Goal: Task Accomplishment & Management: Complete application form

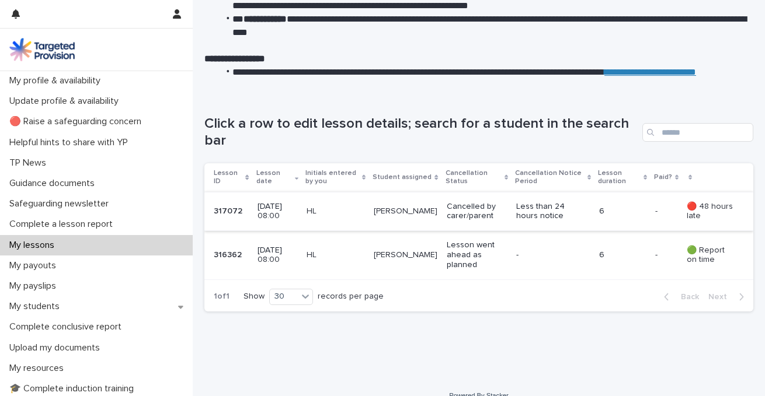
scroll to position [114, 0]
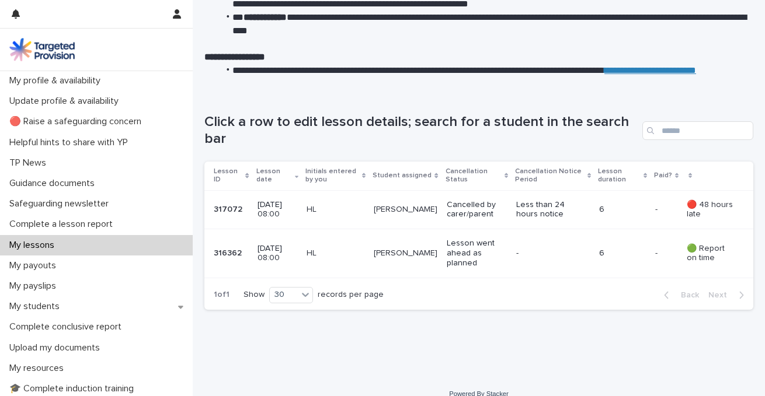
click at [74, 245] on div "My lessons" at bounding box center [96, 245] width 193 height 20
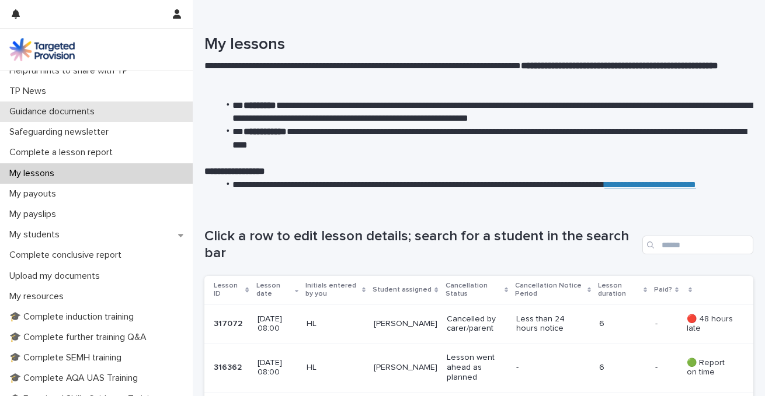
scroll to position [71, 0]
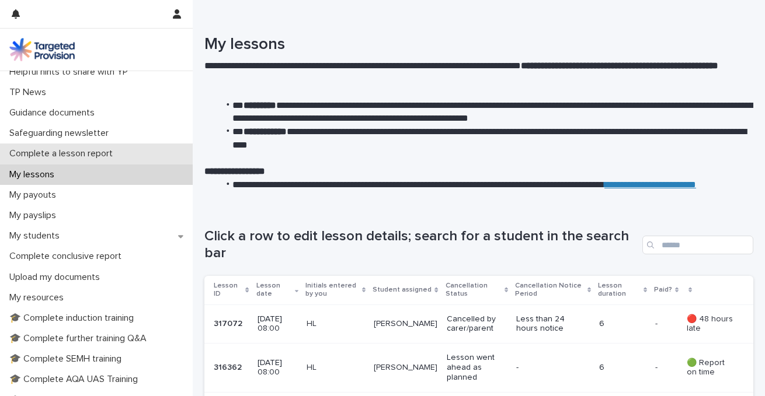
click at [54, 149] on p "Complete a lesson report" at bounding box center [63, 153] width 117 height 11
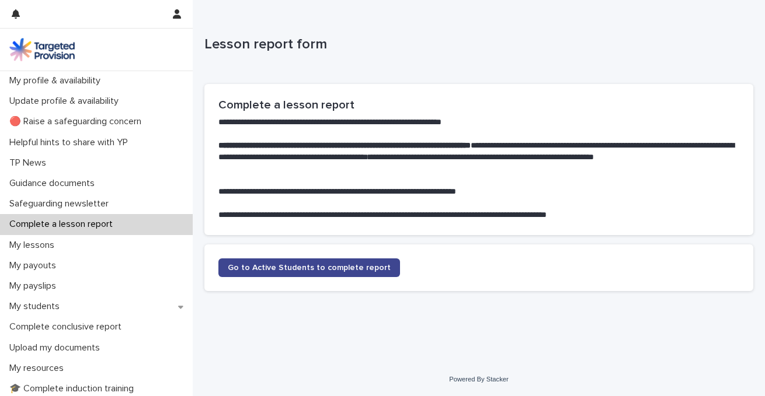
click at [301, 267] on span "Go to Active Students to complete report" at bounding box center [309, 268] width 163 height 8
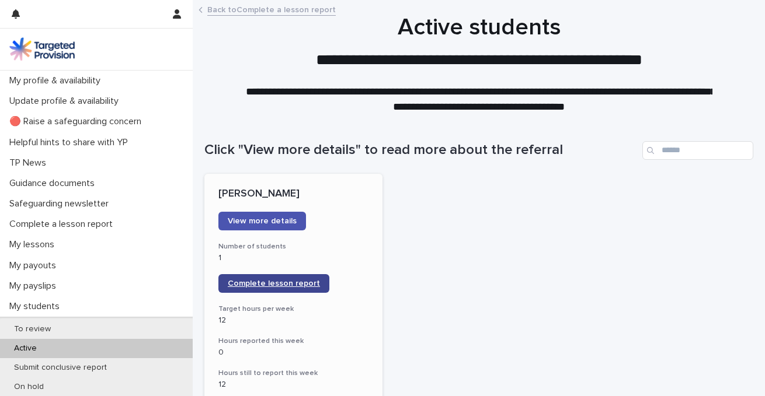
click at [271, 276] on link "Complete lesson report" at bounding box center [273, 283] width 111 height 19
